Goal: Find specific page/section: Find specific page/section

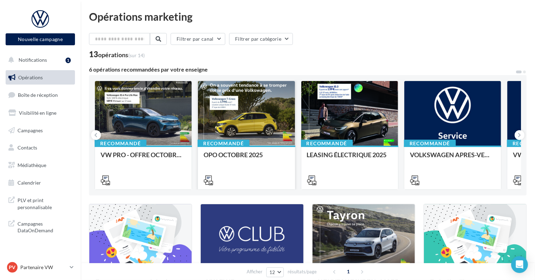
click at [237, 154] on div "OPO OCTOBRE 2025" at bounding box center [247, 158] width 86 height 14
click at [30, 166] on span "Médiathèque" at bounding box center [32, 165] width 29 height 6
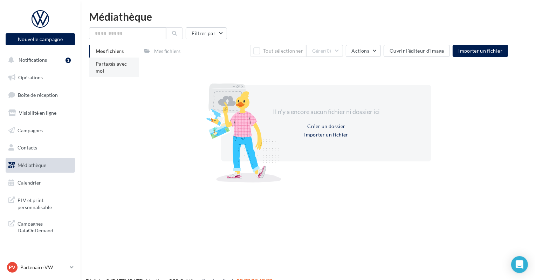
click at [125, 63] on span "Partagés avec moi" at bounding box center [112, 67] width 32 height 13
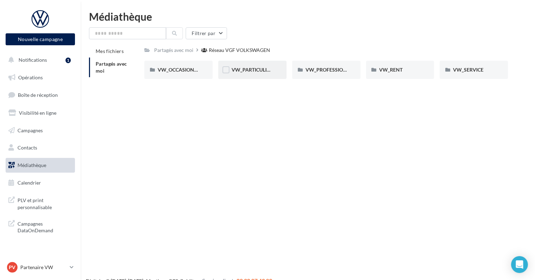
click at [259, 73] on div "VW_PARTICULIERS" at bounding box center [253, 69] width 42 height 7
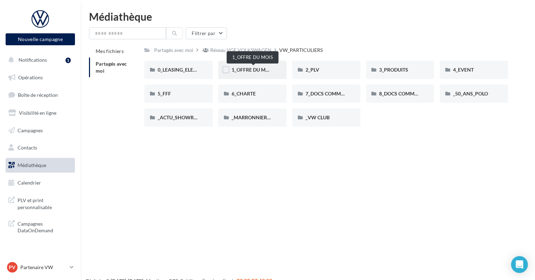
click at [258, 71] on span "1_OFFRE DU MOIS" at bounding box center [253, 70] width 42 height 6
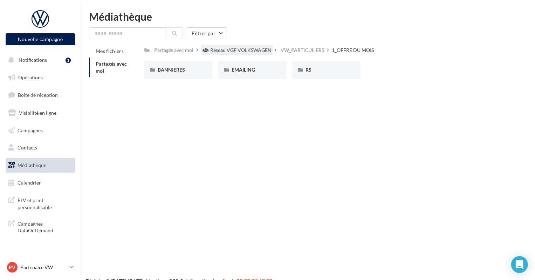
click at [258, 49] on div "Réseau VGF VOLKSWAGEN" at bounding box center [240, 50] width 61 height 7
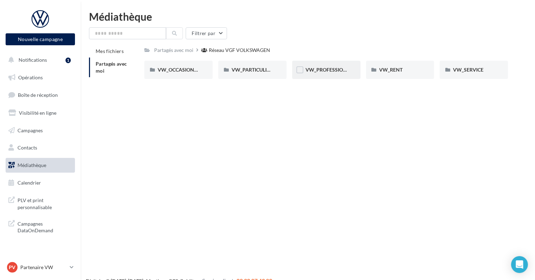
click at [323, 76] on div "VW_PROFESSIONNELS" at bounding box center [326, 70] width 68 height 18
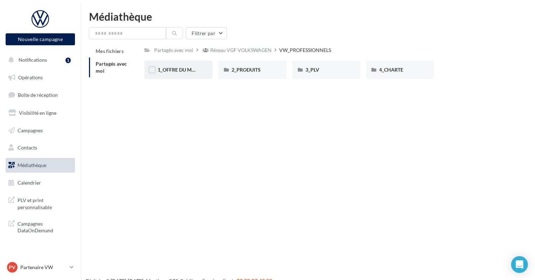
click at [200, 73] on div "1_OFFRE DU MOIS" at bounding box center [178, 70] width 68 height 18
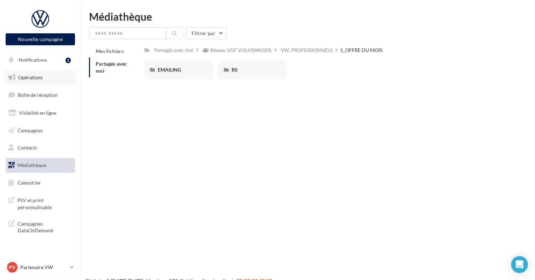
click at [38, 76] on span "Opérations" at bounding box center [30, 77] width 25 height 6
